Goal: Task Accomplishment & Management: Use online tool/utility

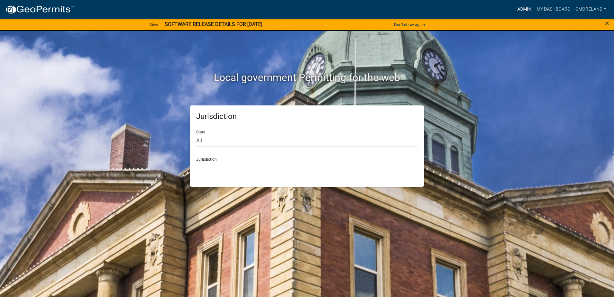
click at [523, 8] on link "Admin" at bounding box center [524, 9] width 19 height 12
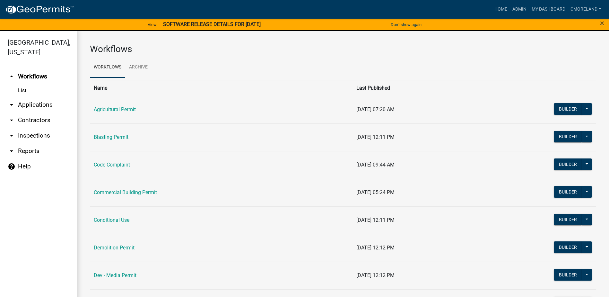
click at [40, 134] on link "arrow_drop_down Inspections" at bounding box center [38, 135] width 77 height 15
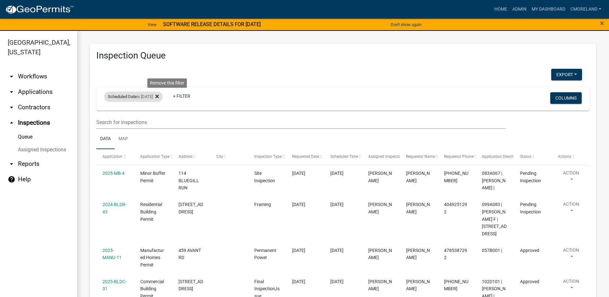
click at [159, 96] on icon at bounding box center [157, 96] width 4 height 5
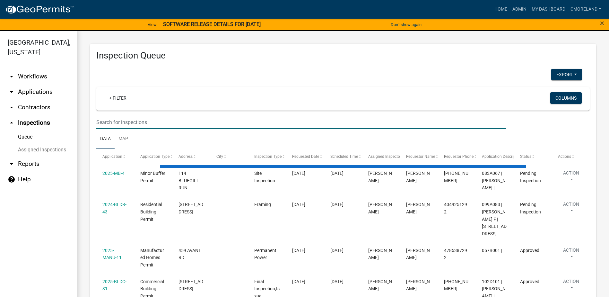
click at [115, 121] on input "text" at bounding box center [301, 122] width 410 height 13
select select "2: 50"
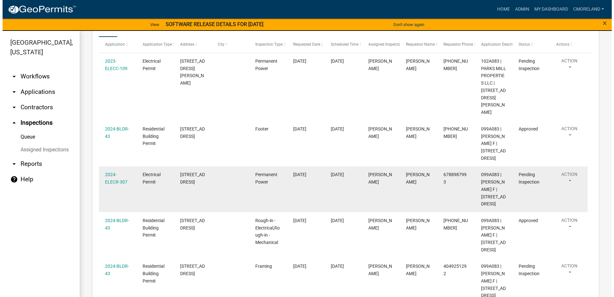
scroll to position [101, 0]
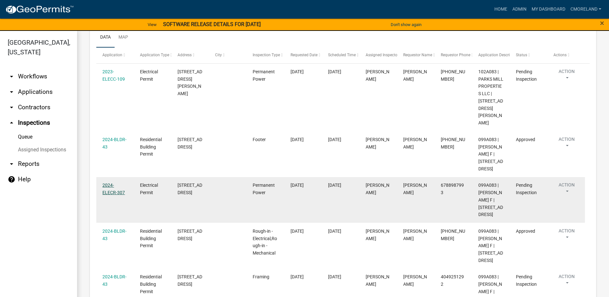
type input "[STREET_ADDRESS]"
click at [114, 182] on link "2024-ELECR-307" at bounding box center [113, 188] width 22 height 13
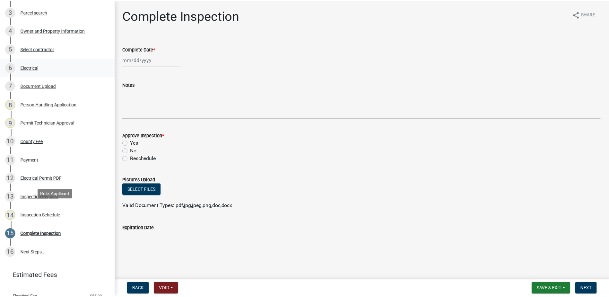
scroll to position [161, 0]
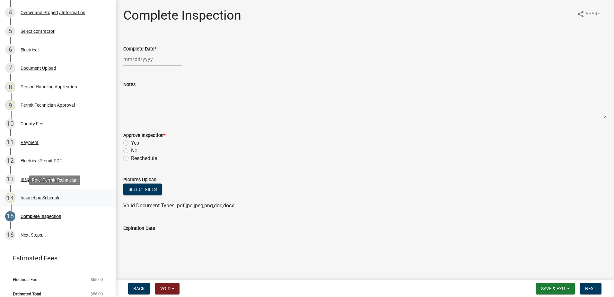
click at [39, 198] on div "Inspection Schedule" at bounding box center [41, 197] width 40 height 4
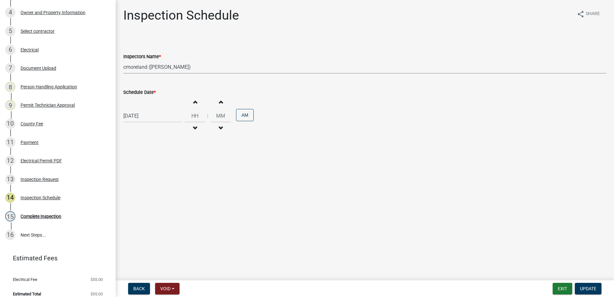
click at [201, 68] on select "Select Item... mrivera ([PERSON_NAME]) [PERSON_NAME] ([PERSON_NAME] ([PERSON_NA…" at bounding box center [364, 66] width 483 height 13
select select "07642ab0-564c-47bb-824b-0ccf2da83593"
click at [123, 60] on select "Select Item... mrivera ([PERSON_NAME]) [PERSON_NAME] ([PERSON_NAME] ([PERSON_NA…" at bounding box center [364, 66] width 483 height 13
click at [588, 288] on span "Update" at bounding box center [588, 288] width 16 height 5
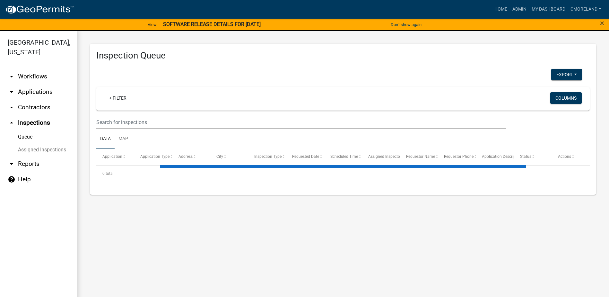
select select "2: 50"
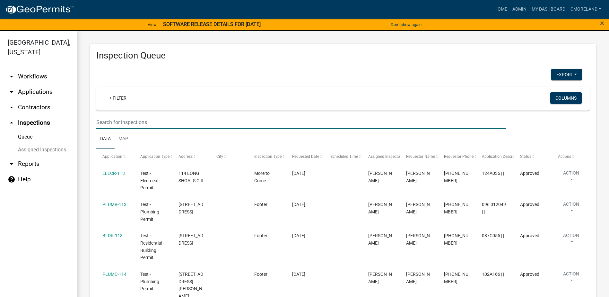
click at [121, 119] on input "text" at bounding box center [301, 122] width 410 height 13
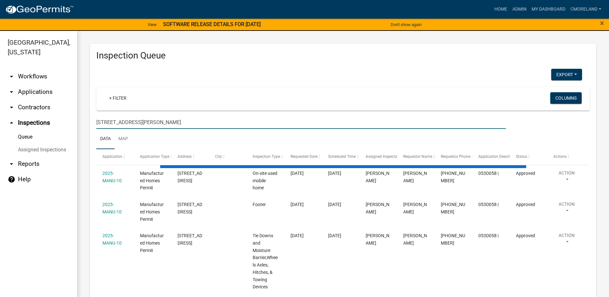
type input "[STREET_ADDRESS][PERSON_NAME]"
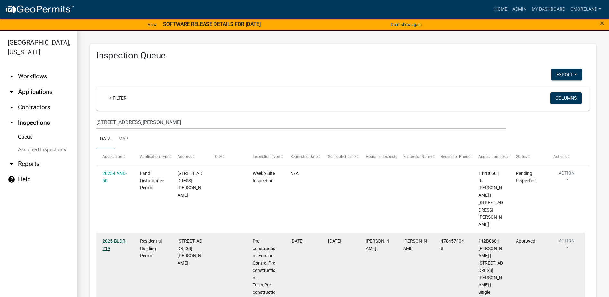
click at [108, 238] on link "2025-BLDR-219" at bounding box center [114, 244] width 24 height 13
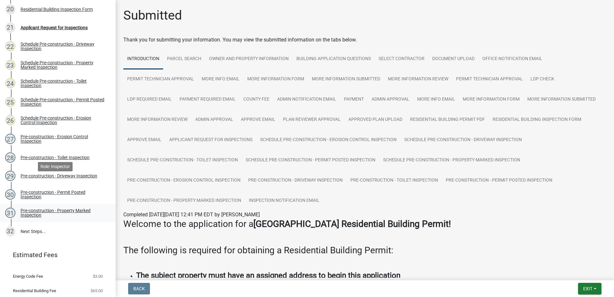
scroll to position [478, 0]
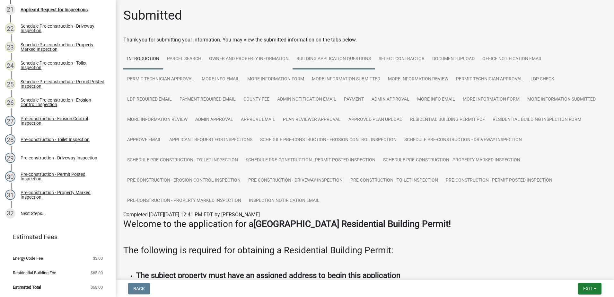
click at [331, 58] on link "Building Application Questions" at bounding box center [334, 59] width 82 height 21
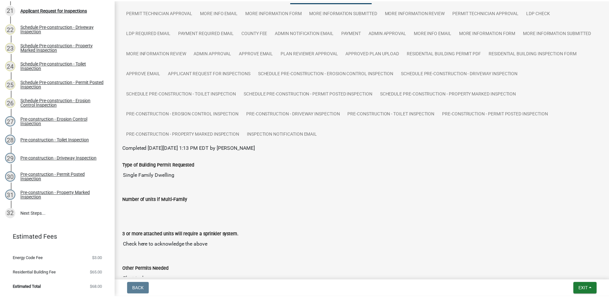
scroll to position [0, 0]
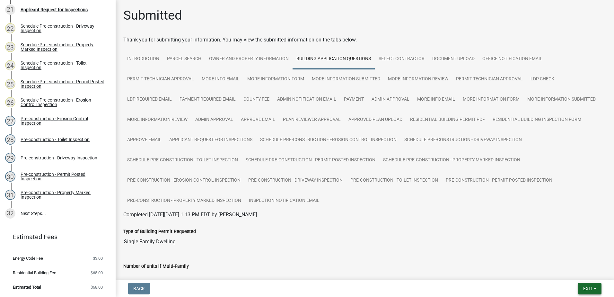
click at [585, 288] on span "Exit" at bounding box center [587, 288] width 9 height 5
click at [564, 272] on button "Save & Exit" at bounding box center [575, 271] width 51 height 15
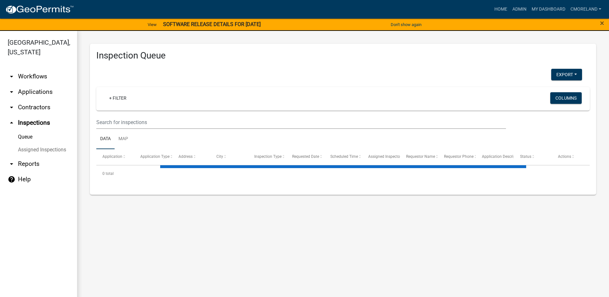
select select "2: 50"
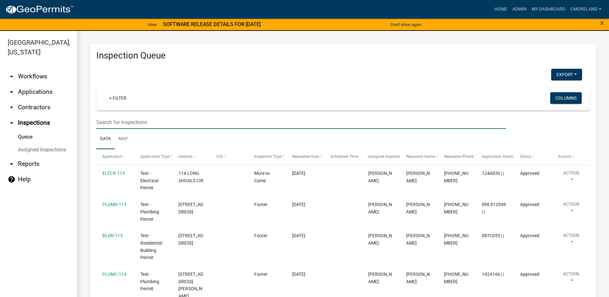
click at [113, 123] on input "text" at bounding box center [301, 122] width 410 height 13
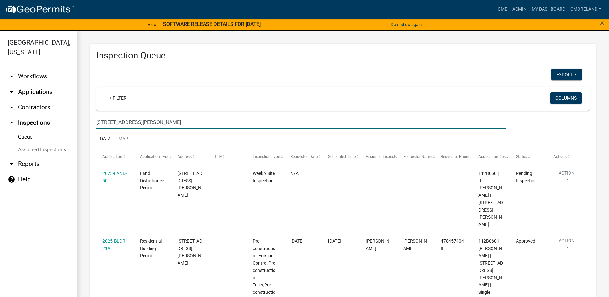
click at [105, 122] on input "[STREET_ADDRESS][PERSON_NAME]" at bounding box center [301, 122] width 410 height 13
click at [136, 122] on input "[STREET_ADDRESS][PERSON_NAME]" at bounding box center [301, 122] width 410 height 13
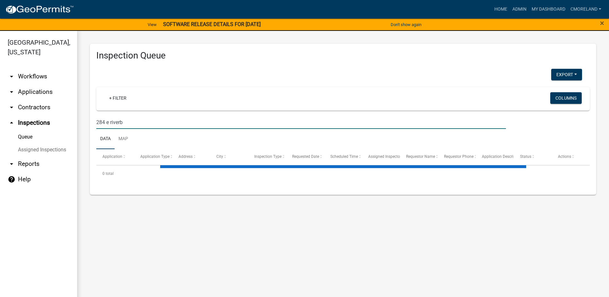
type input "284 e riverbe"
select select "2: 50"
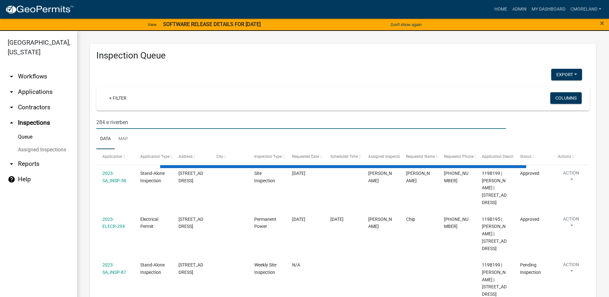
type input "284 e riverbend"
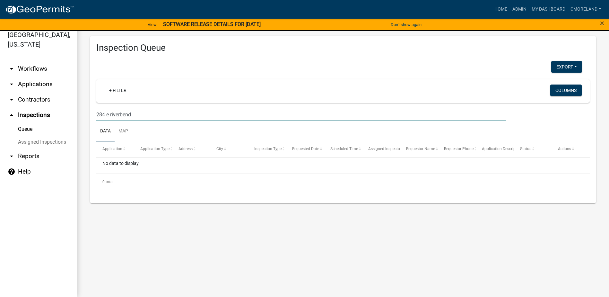
select select "2: 50"
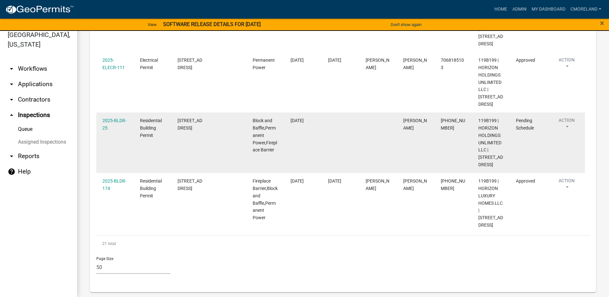
scroll to position [1142, 0]
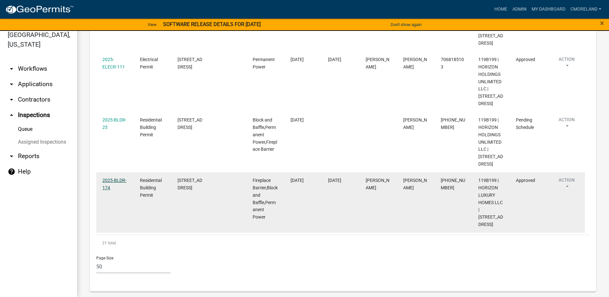
type input "284 e riverbend"
click at [111, 178] on link "2025-BLDR-174" at bounding box center [114, 184] width 24 height 13
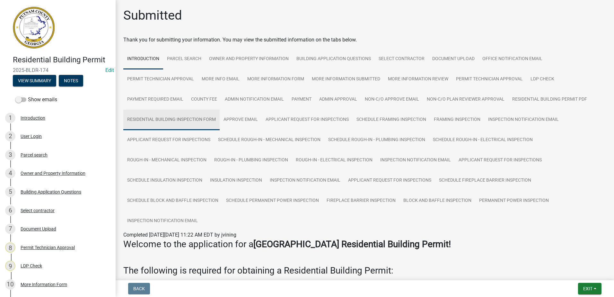
click at [172, 119] on link "Residential Building Inspection Form" at bounding box center [171, 120] width 96 height 21
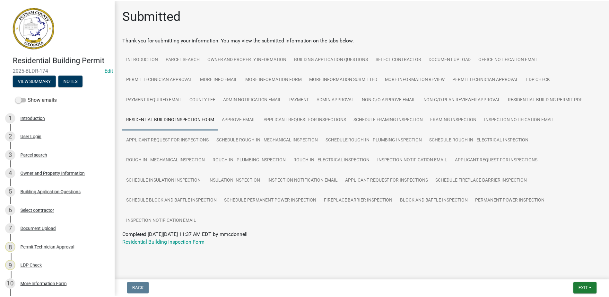
scroll to position [2, 0]
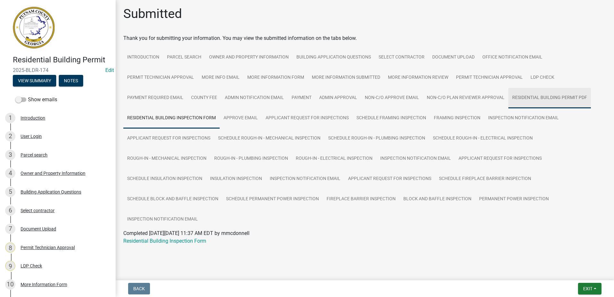
click at [533, 97] on link "Residential Building Permit PDF" at bounding box center [549, 98] width 83 height 21
click at [153, 240] on link "Residential Building Permit PDF" at bounding box center [159, 241] width 72 height 6
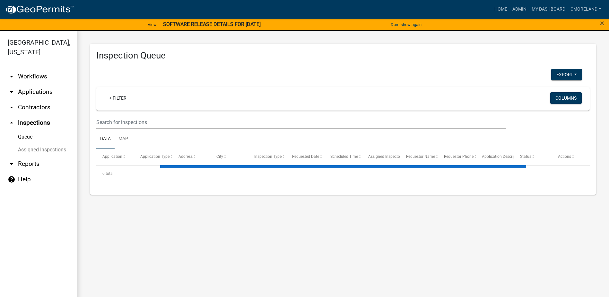
select select "2: 50"
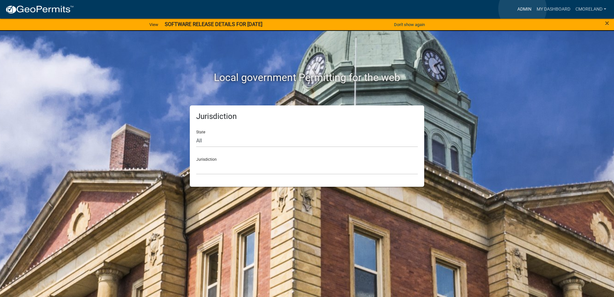
click at [523, 9] on link "Admin" at bounding box center [524, 9] width 19 height 12
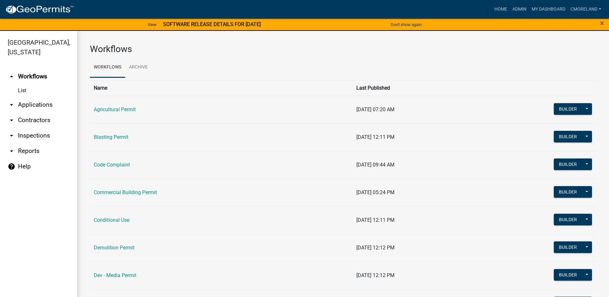
click at [31, 132] on link "arrow_drop_down Inspections" at bounding box center [38, 135] width 77 height 15
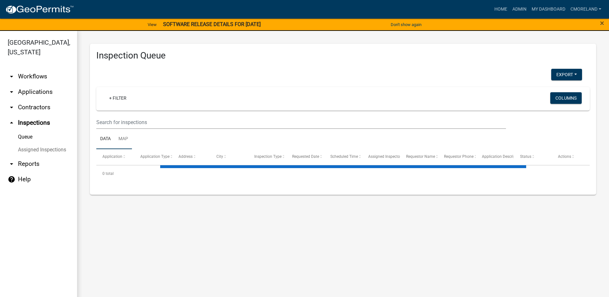
select select "2: 50"
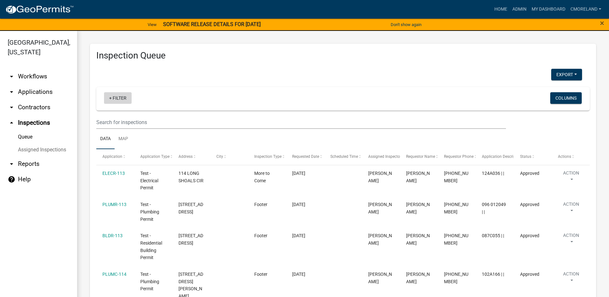
click at [121, 96] on link "+ Filter" at bounding box center [118, 98] width 28 height 12
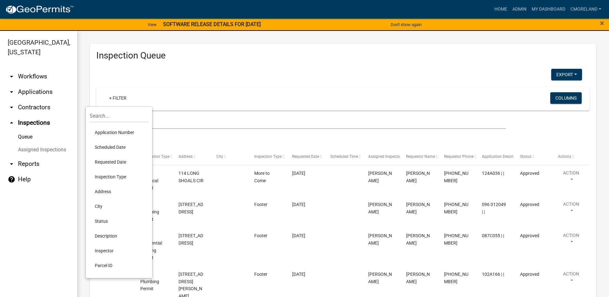
click at [104, 146] on li "Scheduled Date" at bounding box center [119, 147] width 59 height 15
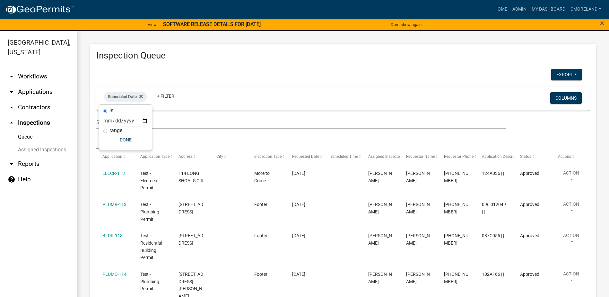
click at [144, 121] on input "date" at bounding box center [125, 120] width 45 height 13
type input "2025-09-08"
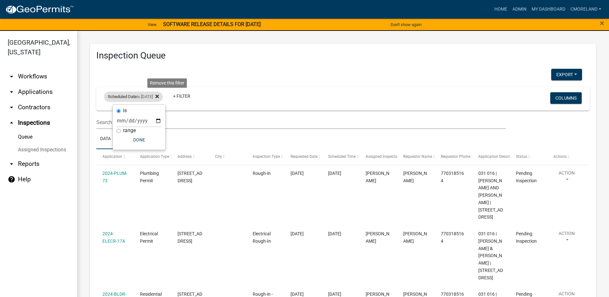
click at [159, 96] on icon at bounding box center [157, 97] width 4 height 4
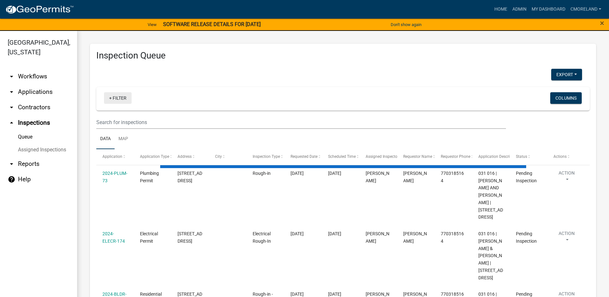
click at [118, 97] on link "+ Filter" at bounding box center [118, 98] width 28 height 12
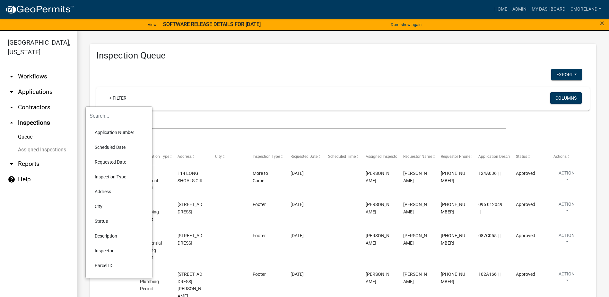
click at [107, 162] on li "Requested Date" at bounding box center [119, 161] width 59 height 15
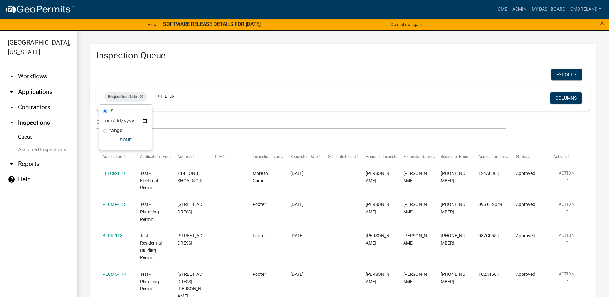
click at [144, 119] on input "date" at bounding box center [125, 120] width 45 height 13
type input "2025-09-08"
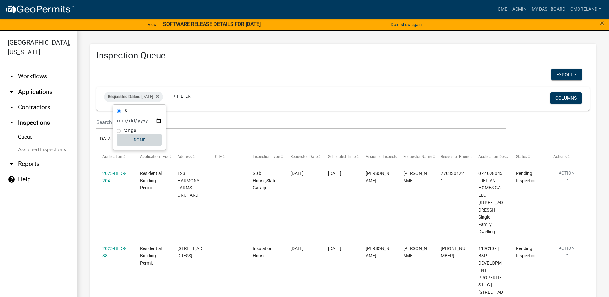
click at [139, 139] on button "Done" at bounding box center [139, 140] width 45 height 12
click at [159, 94] on fa-icon at bounding box center [156, 97] width 6 height 10
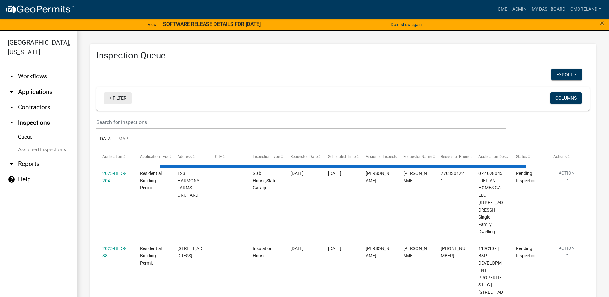
click at [116, 97] on link "+ Filter" at bounding box center [118, 98] width 28 height 12
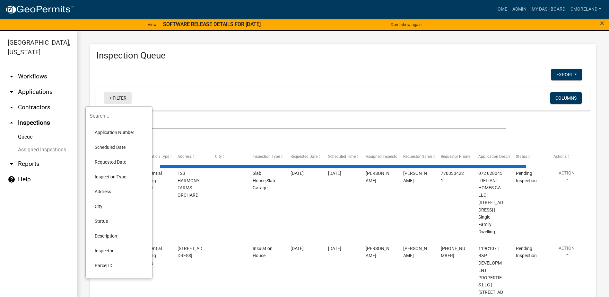
select select "2: 50"
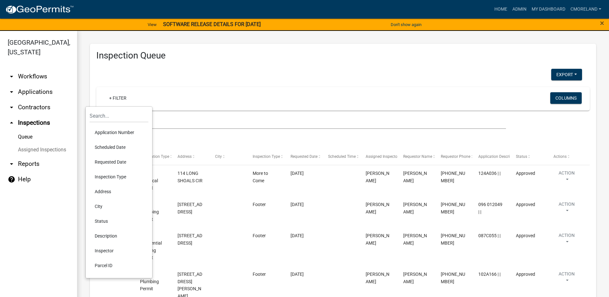
click at [193, 73] on div "Export Excel Format (.xlsx) CSV Format (.csv)" at bounding box center [340, 75] width 496 height 13
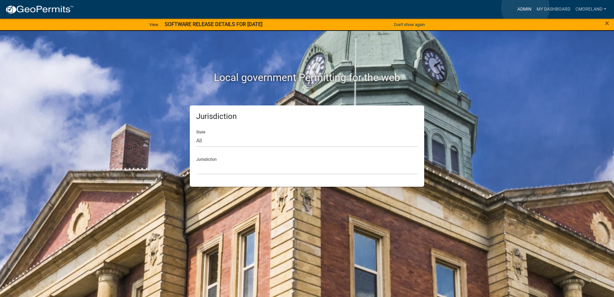
click at [525, 8] on link "Admin" at bounding box center [524, 9] width 19 height 12
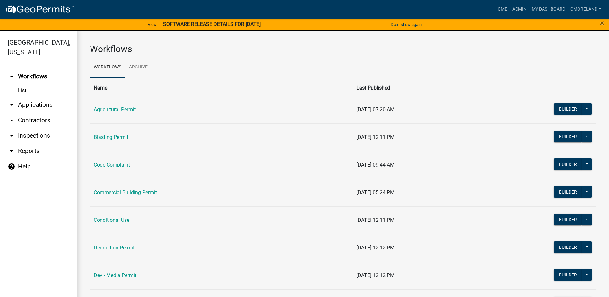
click at [38, 136] on link "arrow_drop_down Inspections" at bounding box center [38, 135] width 77 height 15
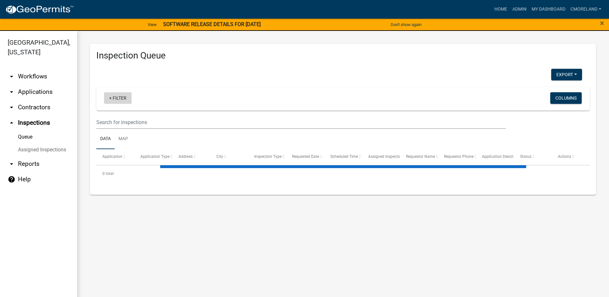
click at [122, 99] on link "+ Filter" at bounding box center [118, 98] width 28 height 12
select select "2: 50"
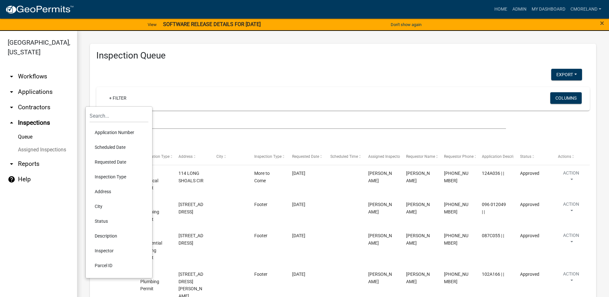
click at [109, 146] on li "Scheduled Date" at bounding box center [119, 147] width 59 height 15
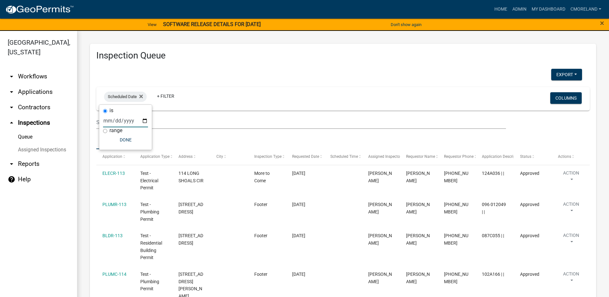
click at [144, 121] on input "date" at bounding box center [125, 120] width 45 height 13
type input "2025-09-11"
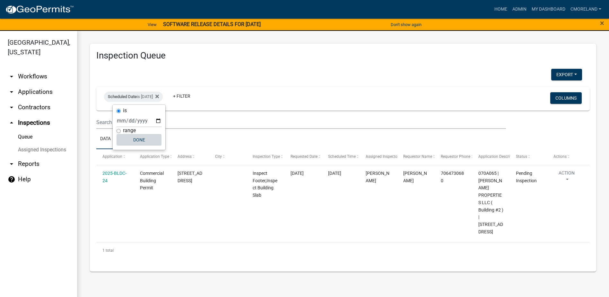
click at [142, 139] on button "Done" at bounding box center [139, 140] width 45 height 12
click at [161, 96] on div "Scheduled Date is 09/11/2025" at bounding box center [133, 97] width 59 height 10
click at [158, 121] on input "2025-09-11" at bounding box center [139, 120] width 45 height 13
type input "2025-09-08"
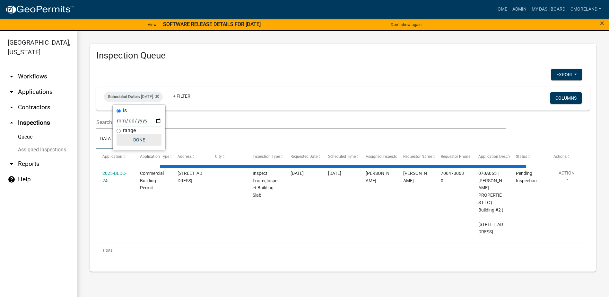
select select "2: 50"
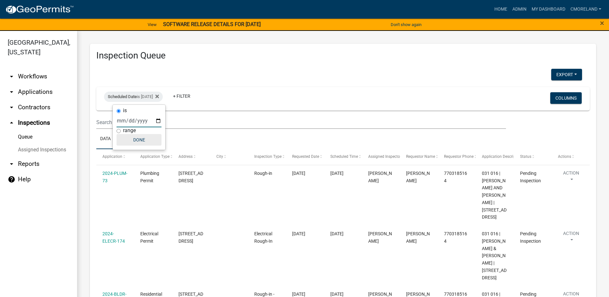
click at [135, 141] on button "Done" at bounding box center [139, 140] width 45 height 12
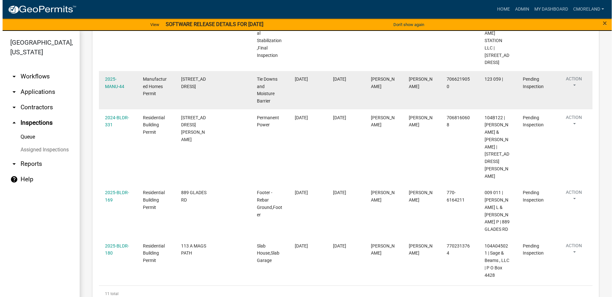
scroll to position [564, 0]
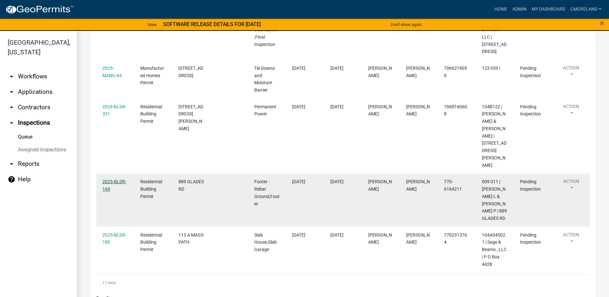
click at [117, 179] on link "2025-BLDR-169" at bounding box center [114, 185] width 24 height 13
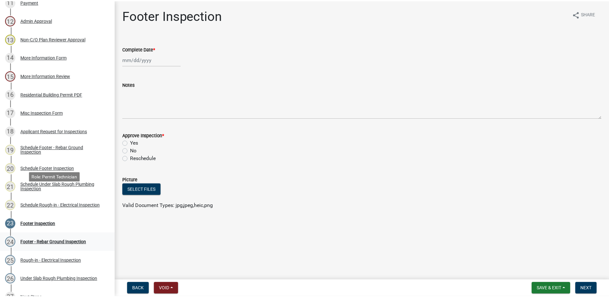
scroll to position [321, 0]
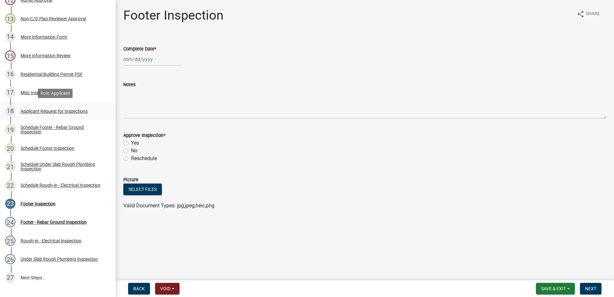
click at [54, 111] on div "Applicant Request for Inspections" at bounding box center [54, 111] width 67 height 4
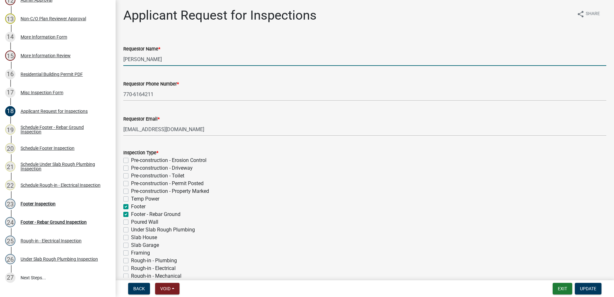
click at [161, 61] on input "[PERSON_NAME]" at bounding box center [364, 59] width 483 height 13
type input "M"
type input "Smith"
click at [587, 288] on span "Update" at bounding box center [588, 288] width 16 height 5
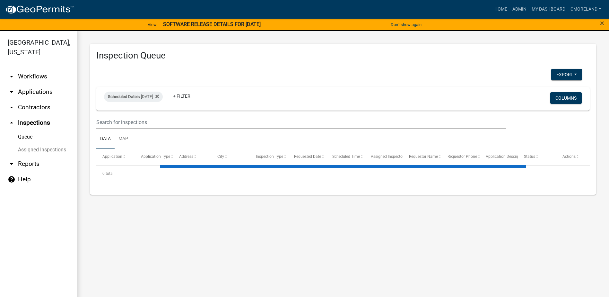
select select "2: 50"
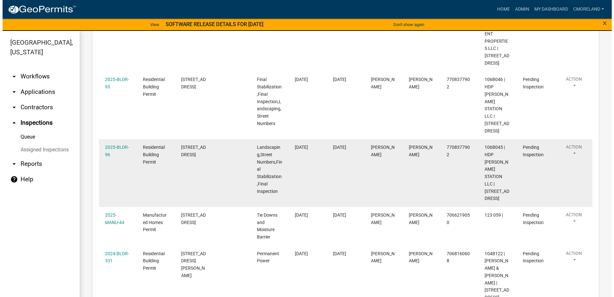
scroll to position [450, 0]
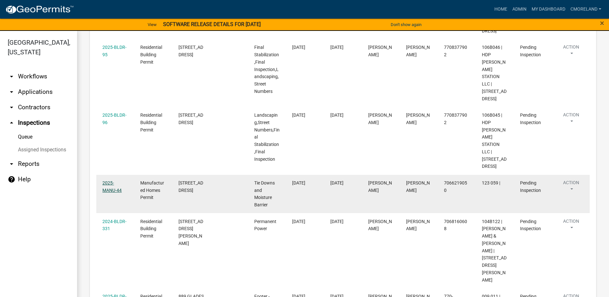
click at [122, 191] on link "2025-MANU-44" at bounding box center [111, 186] width 19 height 13
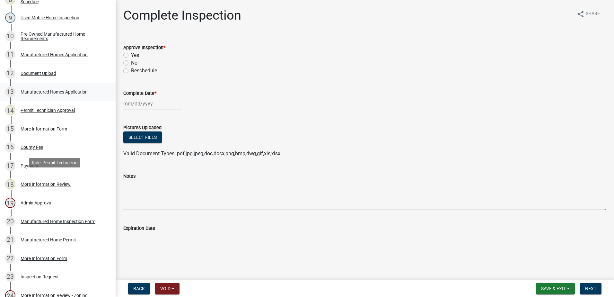
scroll to position [289, 0]
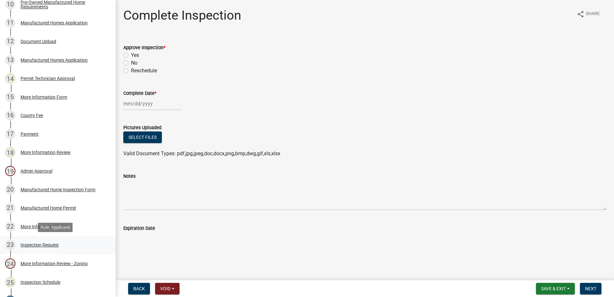
click at [45, 246] on div "Inspection Request" at bounding box center [40, 244] width 38 height 4
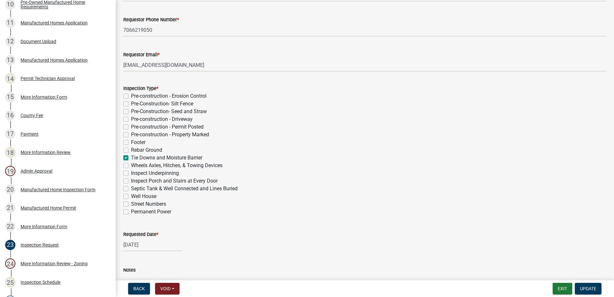
scroll to position [32, 0]
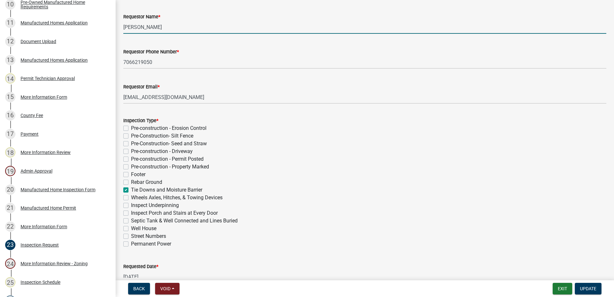
click at [174, 27] on input "[PERSON_NAME]" at bounding box center [364, 27] width 483 height 13
type input "C"
type input "Robin"
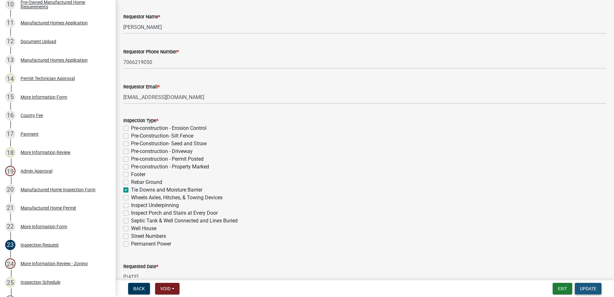
click at [585, 287] on span "Update" at bounding box center [588, 288] width 16 height 5
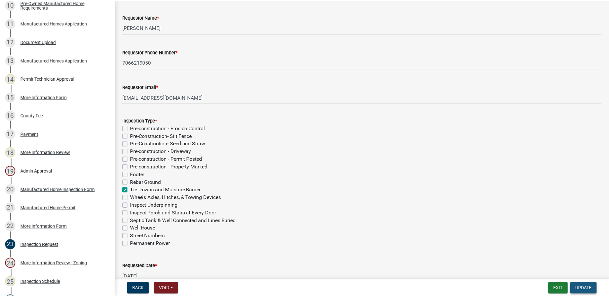
scroll to position [0, 0]
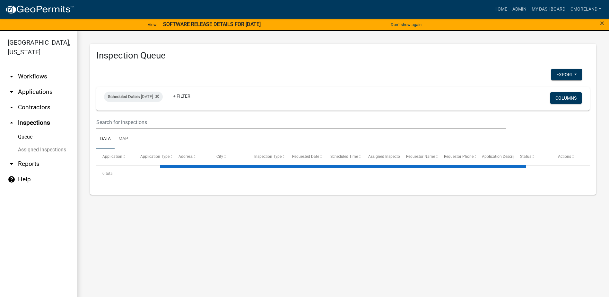
select select "2: 50"
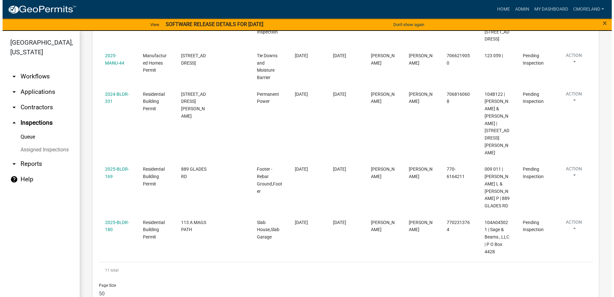
scroll to position [578, 0]
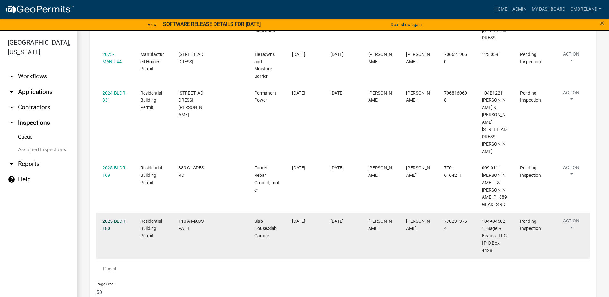
click at [114, 218] on link "2025-BLDR-180" at bounding box center [114, 224] width 24 height 13
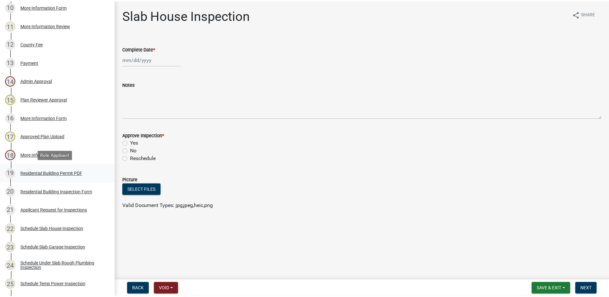
scroll to position [289, 0]
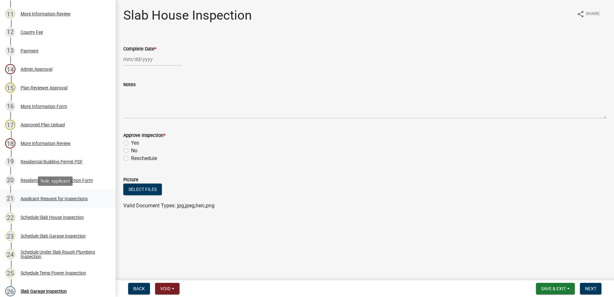
click at [42, 199] on div "Applicant Request for Inspections" at bounding box center [54, 198] width 67 height 4
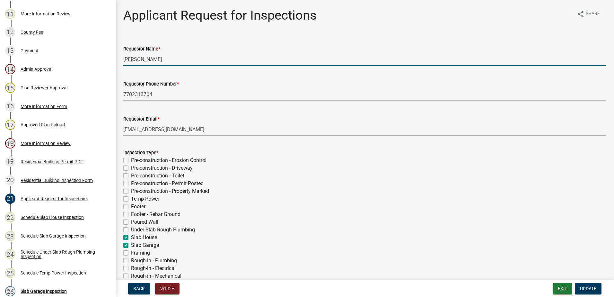
click at [168, 61] on input "[PERSON_NAME]" at bounding box center [364, 59] width 483 height 13
type input "Mark"
click at [590, 288] on span "Update" at bounding box center [588, 288] width 16 height 5
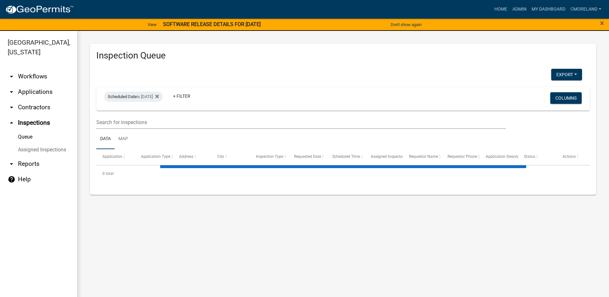
select select "2: 50"
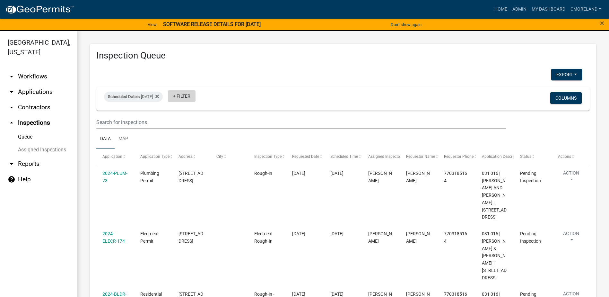
click at [192, 94] on link "+ Filter" at bounding box center [182, 96] width 28 height 12
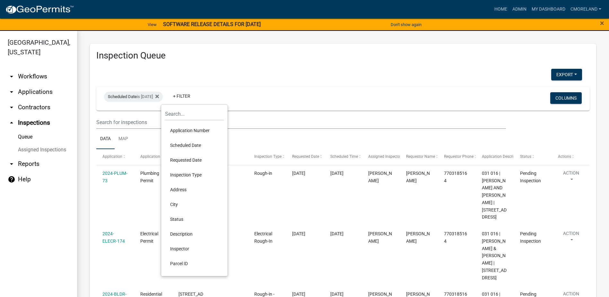
click at [177, 249] on li "Inspector" at bounding box center [194, 248] width 59 height 15
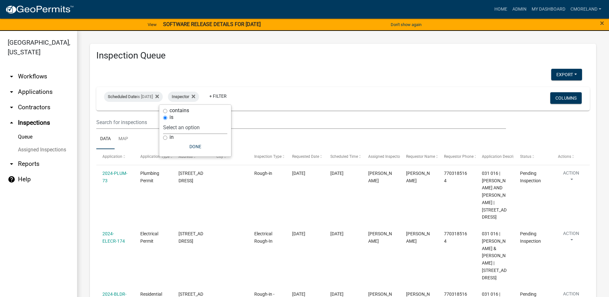
click at [212, 128] on select "Select an option None Michele Rivera Dorothy Evans Stephanie Morris Quistan Jam…" at bounding box center [195, 127] width 64 height 13
select select "07642ab0-564c-47bb-824b-0ccf2da83593"
click at [179, 121] on select "Select an option None Michele Rivera Dorothy Evans Stephanie Morris Quistan Jam…" at bounding box center [195, 127] width 64 height 13
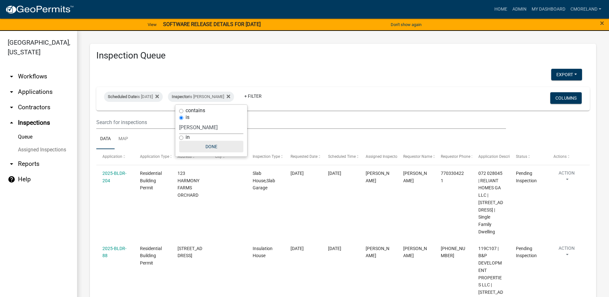
click at [204, 144] on button "Done" at bounding box center [211, 147] width 64 height 12
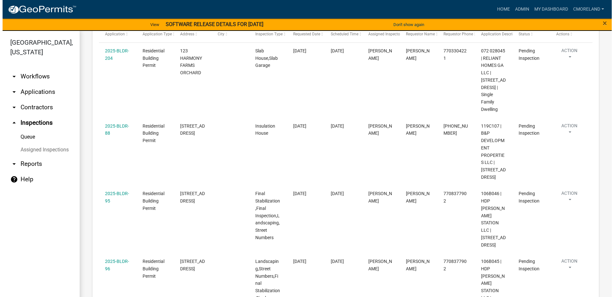
scroll to position [116, 0]
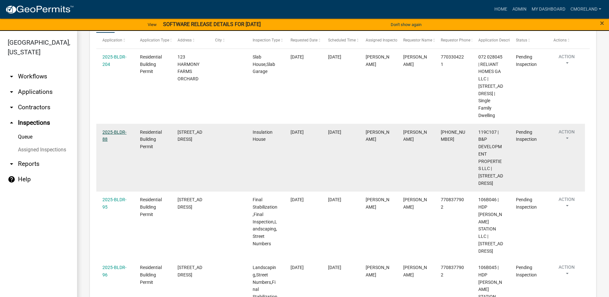
click at [117, 140] on link "2025-BLDR-88" at bounding box center [114, 135] width 24 height 13
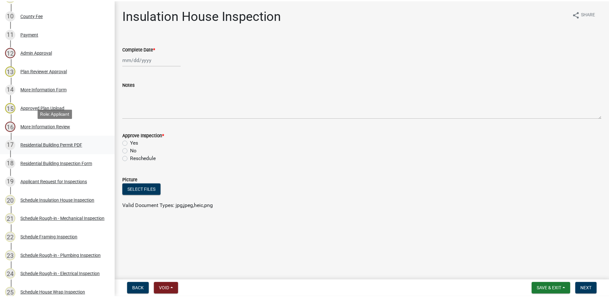
scroll to position [289, 0]
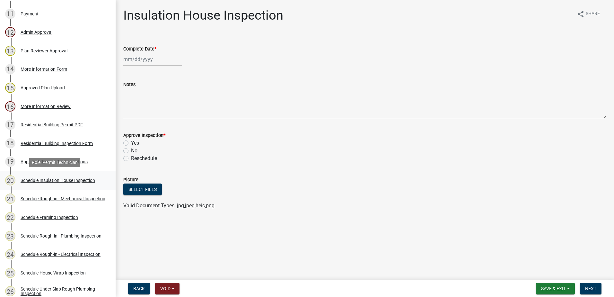
click at [62, 179] on div "Schedule Insulation House Inspection" at bounding box center [58, 180] width 75 height 4
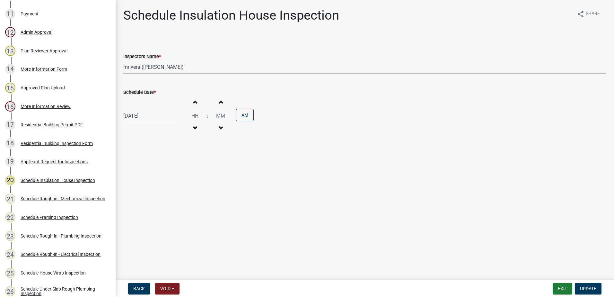
click at [184, 66] on select "Select Item... mrivera ([PERSON_NAME]) [PERSON_NAME] ([PERSON_NAME] ([PERSON_NA…" at bounding box center [364, 66] width 483 height 13
select select "a0ea4169-8540-4a2c-b9f4-cf4c1ffdeb95"
click at [123, 60] on select "Select Item... mrivera ([PERSON_NAME]) [PERSON_NAME] ([PERSON_NAME] ([PERSON_NA…" at bounding box center [364, 66] width 483 height 13
click at [590, 287] on span "Update" at bounding box center [588, 288] width 16 height 5
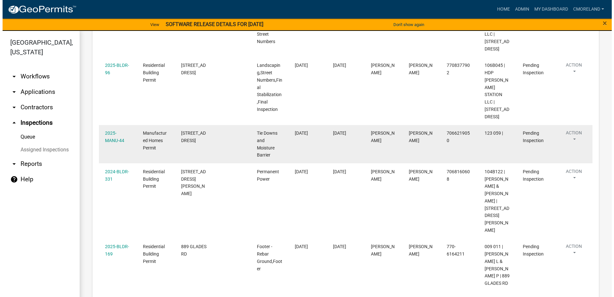
scroll to position [257, 0]
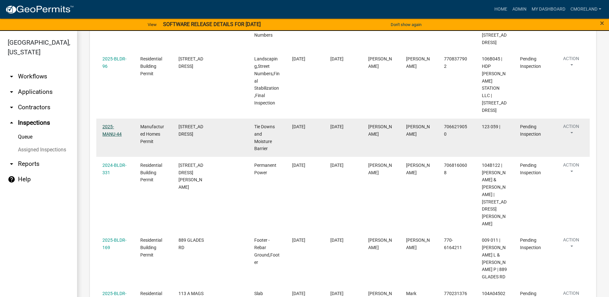
click at [122, 124] on link "2025-MANU-44" at bounding box center [111, 130] width 19 height 13
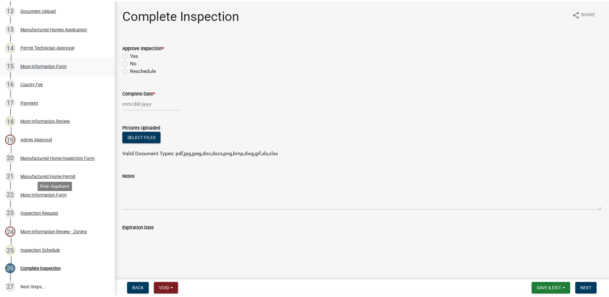
scroll to position [321, 0]
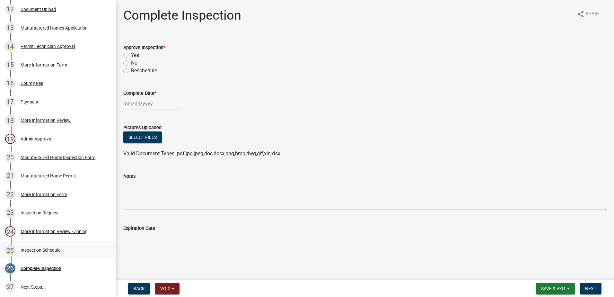
click at [36, 248] on div "Inspection Schedule" at bounding box center [41, 250] width 40 height 4
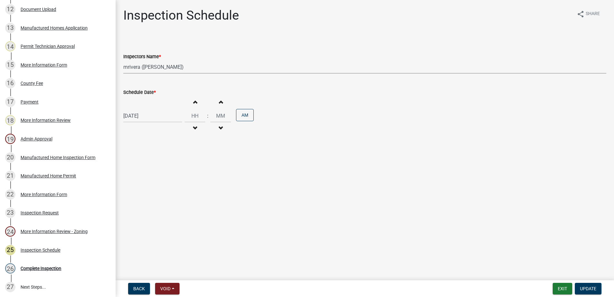
click at [188, 68] on select "Select Item... mrivera ([PERSON_NAME]) [PERSON_NAME] ([PERSON_NAME] ([PERSON_NA…" at bounding box center [364, 66] width 483 height 13
select select "a0ea4169-8540-4a2c-b9f4-cf4c1ffdeb95"
click at [123, 60] on select "Select Item... mrivera ([PERSON_NAME]) [PERSON_NAME] ([PERSON_NAME] ([PERSON_NA…" at bounding box center [364, 66] width 483 height 13
click at [587, 287] on span "Update" at bounding box center [588, 288] width 16 height 5
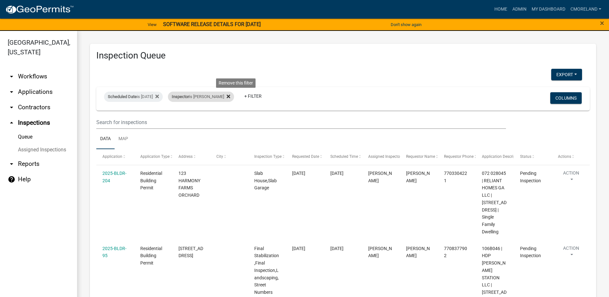
click at [230, 96] on icon at bounding box center [229, 96] width 4 height 5
select select "2: 50"
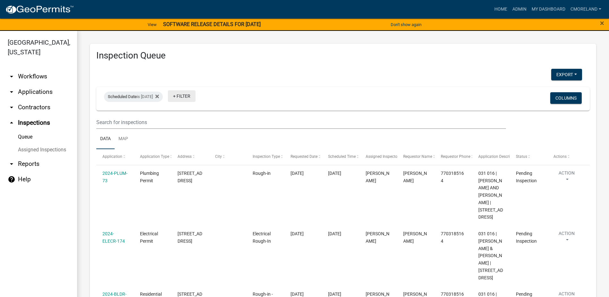
click at [194, 93] on link "+ Filter" at bounding box center [182, 96] width 28 height 12
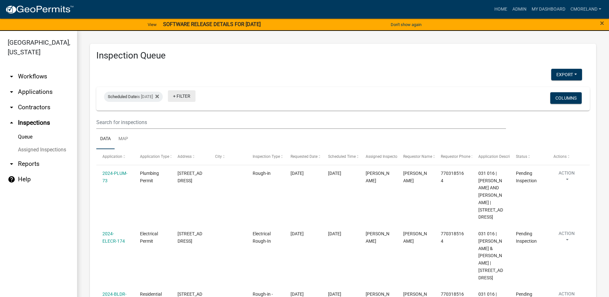
click at [190, 95] on link "+ Filter" at bounding box center [182, 96] width 28 height 12
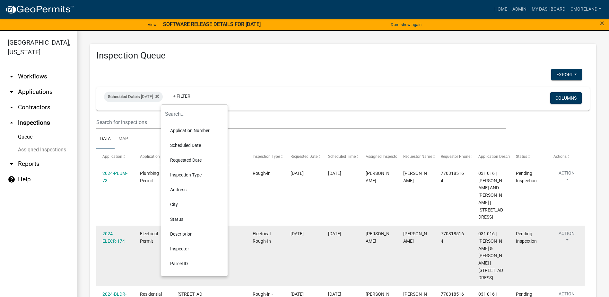
click at [181, 247] on li "Inspector" at bounding box center [194, 248] width 59 height 15
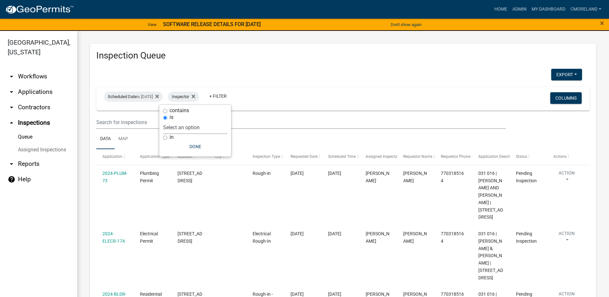
click at [208, 123] on select "Select an option None Michele Rivera Dorothy Evans Stephanie Morris Quistan Jam…" at bounding box center [195, 127] width 64 height 13
select select "07642ab0-564c-47bb-824b-0ccf2da83593"
click at [179, 121] on select "Select an option None Michele Rivera Dorothy Evans Stephanie Morris Quistan Jam…" at bounding box center [195, 127] width 64 height 13
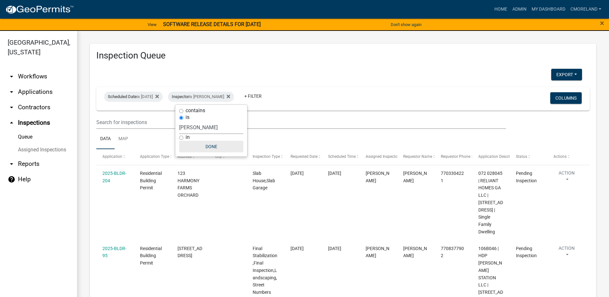
click at [210, 145] on button "Done" at bounding box center [211, 147] width 64 height 12
click at [554, 74] on button "Export" at bounding box center [566, 75] width 31 height 12
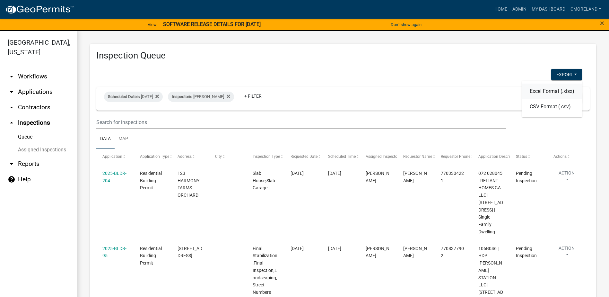
click at [537, 93] on button "Excel Format (.xlsx)" at bounding box center [552, 90] width 60 height 15
click at [475, 54] on h3 "Inspection Queue" at bounding box center [343, 55] width 494 height 11
click at [230, 97] on icon at bounding box center [229, 97] width 4 height 4
select select "2: 50"
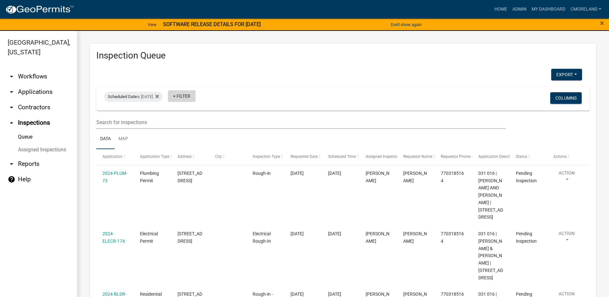
click at [194, 95] on link "+ Filter" at bounding box center [182, 96] width 28 height 12
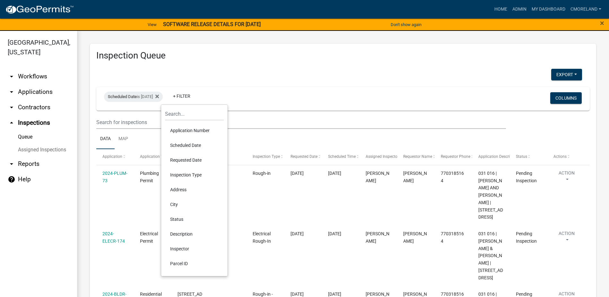
click at [175, 248] on li "Inspector" at bounding box center [194, 248] width 59 height 15
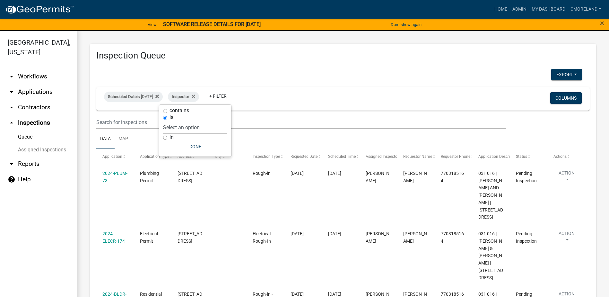
click at [214, 127] on select "Select an option None Michele Rivera Dorothy Evans Stephanie Morris Quistan Jam…" at bounding box center [195, 127] width 64 height 13
select select "a0ea4169-8540-4a2c-b9f4-cf4c1ffdeb95"
click at [182, 121] on select "Select an option None Michele Rivera Dorothy Evans Stephanie Morris Quistan Jam…" at bounding box center [195, 127] width 64 height 13
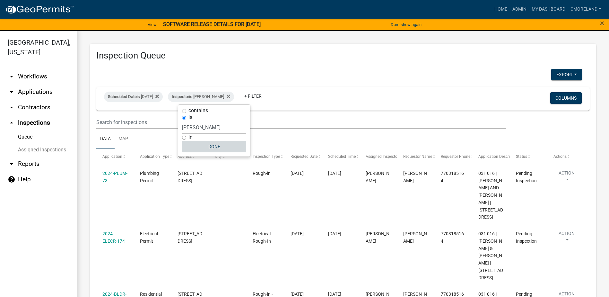
click at [215, 144] on button "Done" at bounding box center [214, 147] width 64 height 12
click at [554, 72] on button "Export" at bounding box center [566, 75] width 31 height 12
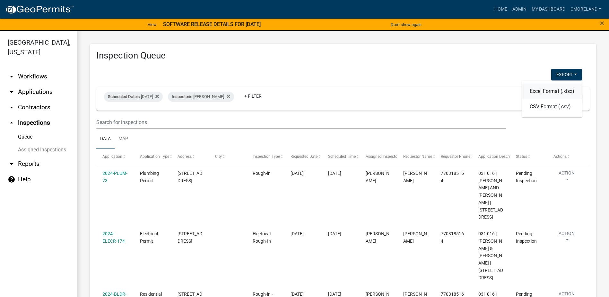
click at [551, 89] on button "Excel Format (.xlsx)" at bounding box center [552, 90] width 60 height 15
drag, startPoint x: 497, startPoint y: 92, endPoint x: 493, endPoint y: 92, distance: 4.2
click at [497, 92] on div "Scheduled Date is 09/08/2025 Inspector is Cedrick Moreland + Filter Columns" at bounding box center [343, 98] width 488 height 23
